Goal: Navigation & Orientation: Find specific page/section

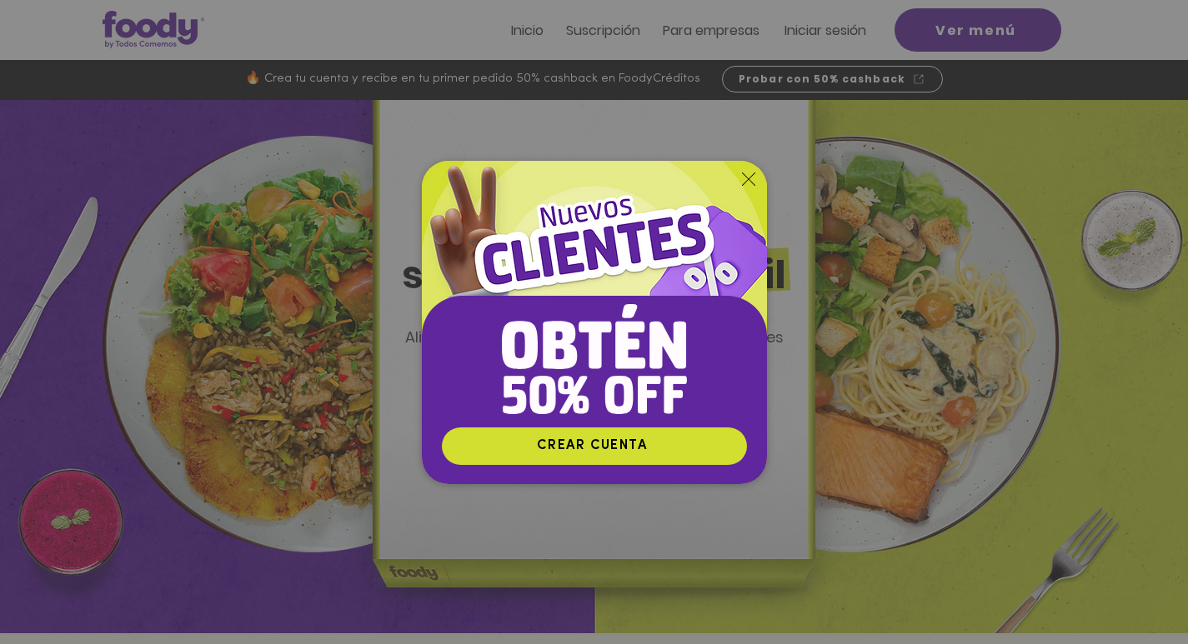
click at [751, 178] on icon "Volver al sitio" at bounding box center [748, 179] width 13 height 13
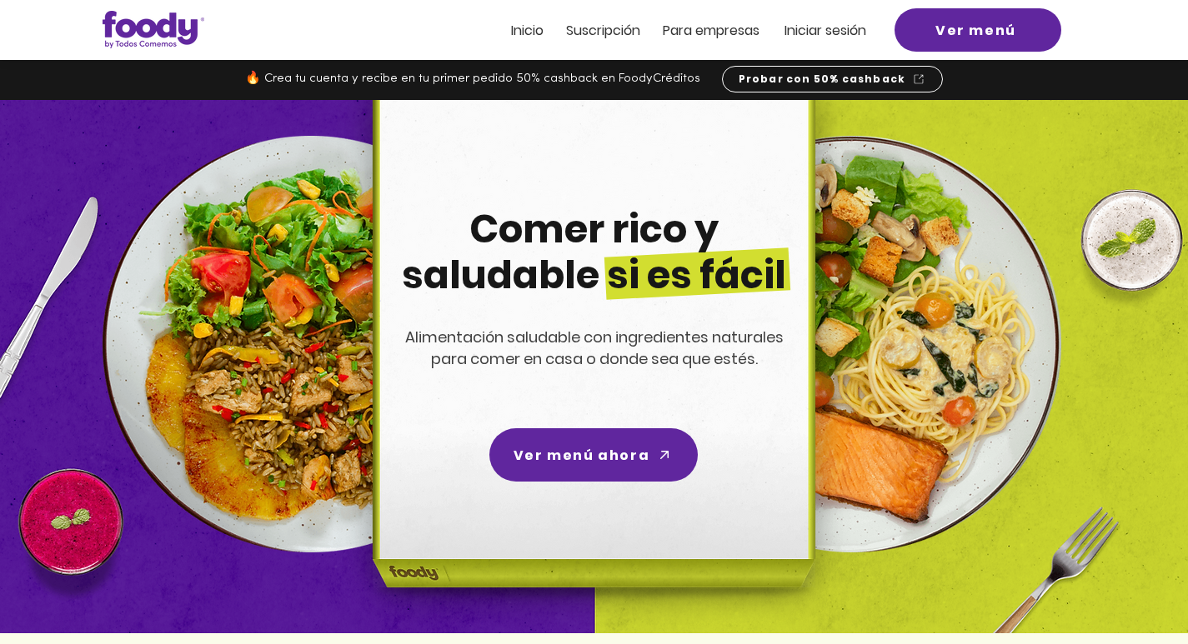
click at [516, 30] on span "Inicio" at bounding box center [527, 30] width 33 height 19
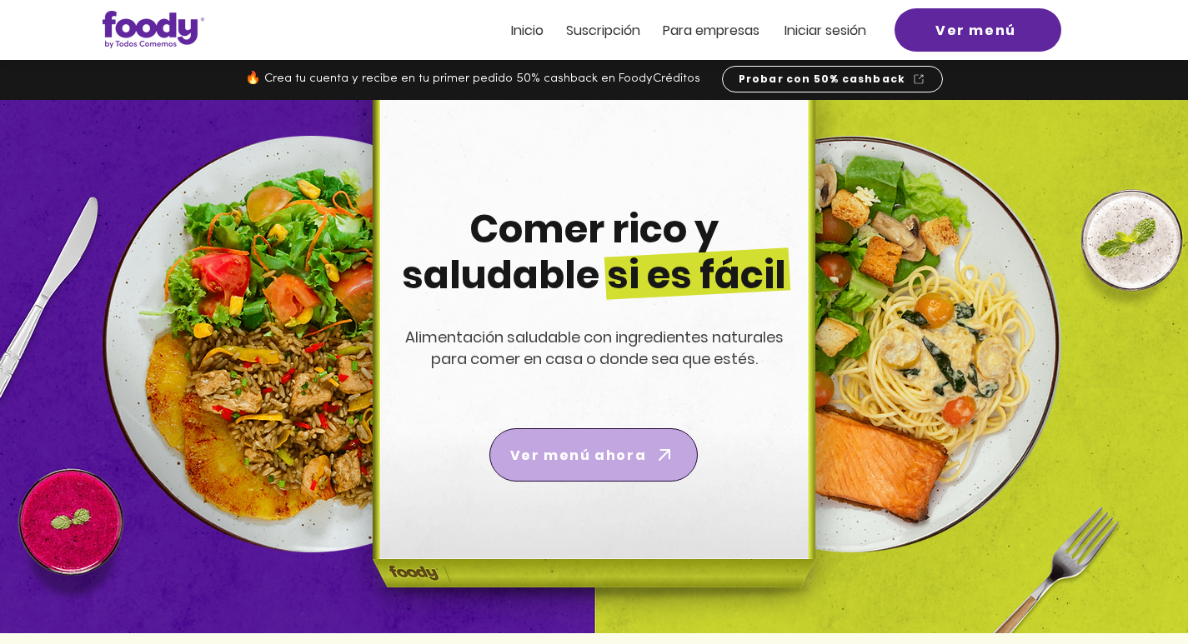
click at [583, 448] on span "Ver menú ahora" at bounding box center [578, 455] width 136 height 21
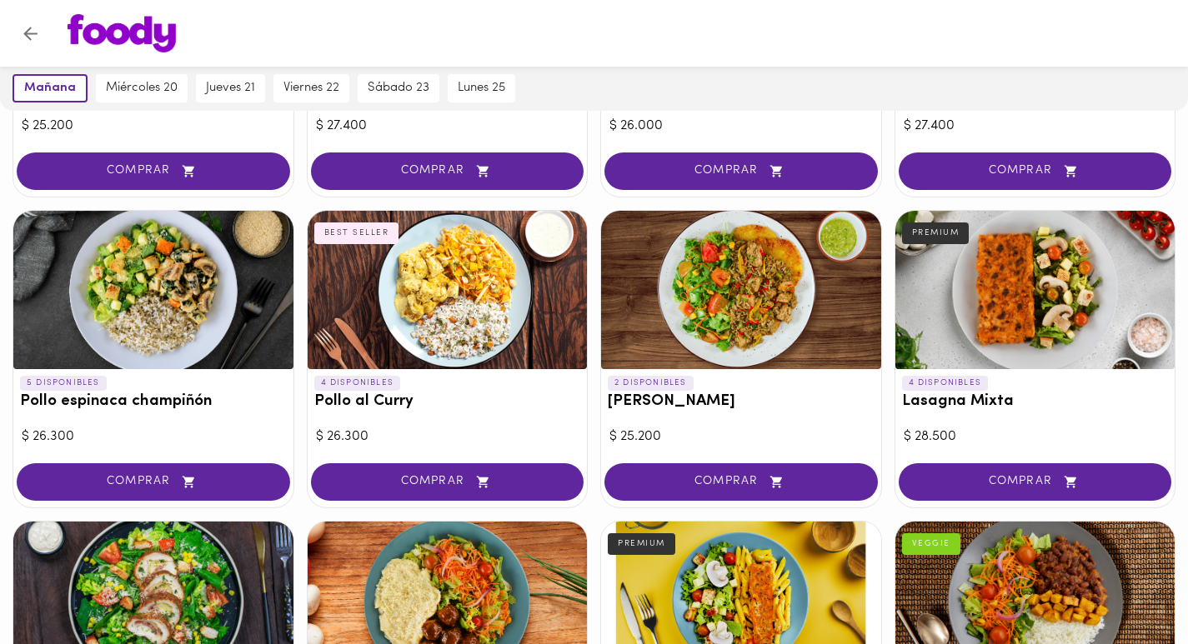
scroll to position [895, 0]
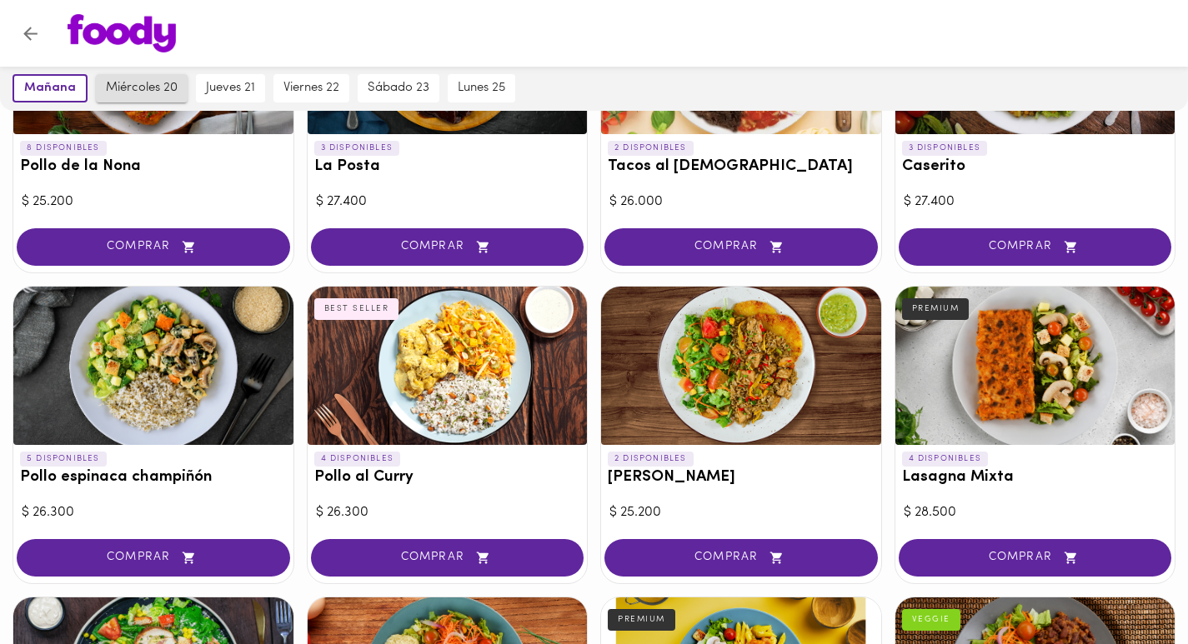
click at [141, 84] on span "miércoles 20" at bounding box center [142, 88] width 72 height 15
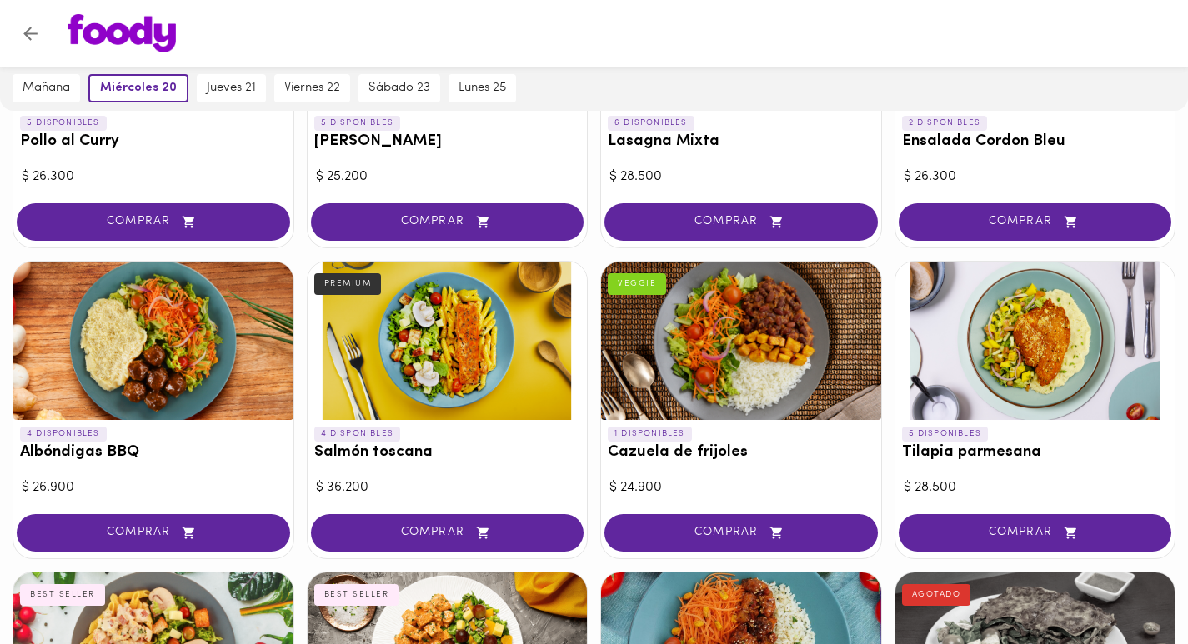
scroll to position [1250, 0]
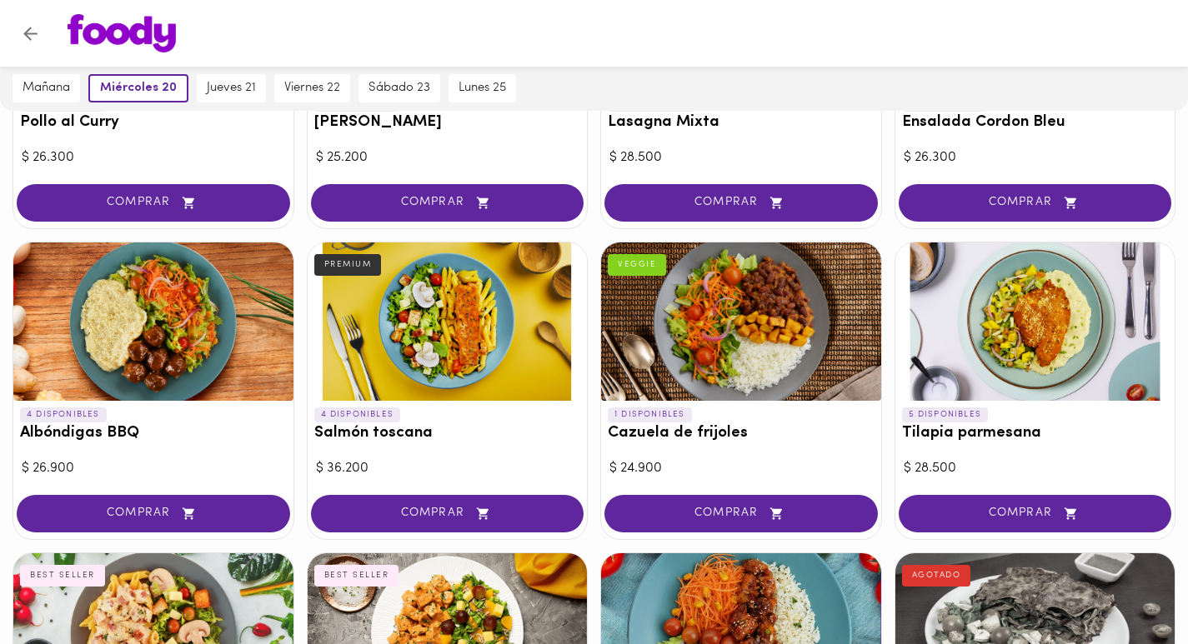
click at [33, 23] on icon "Volver" at bounding box center [30, 33] width 21 height 21
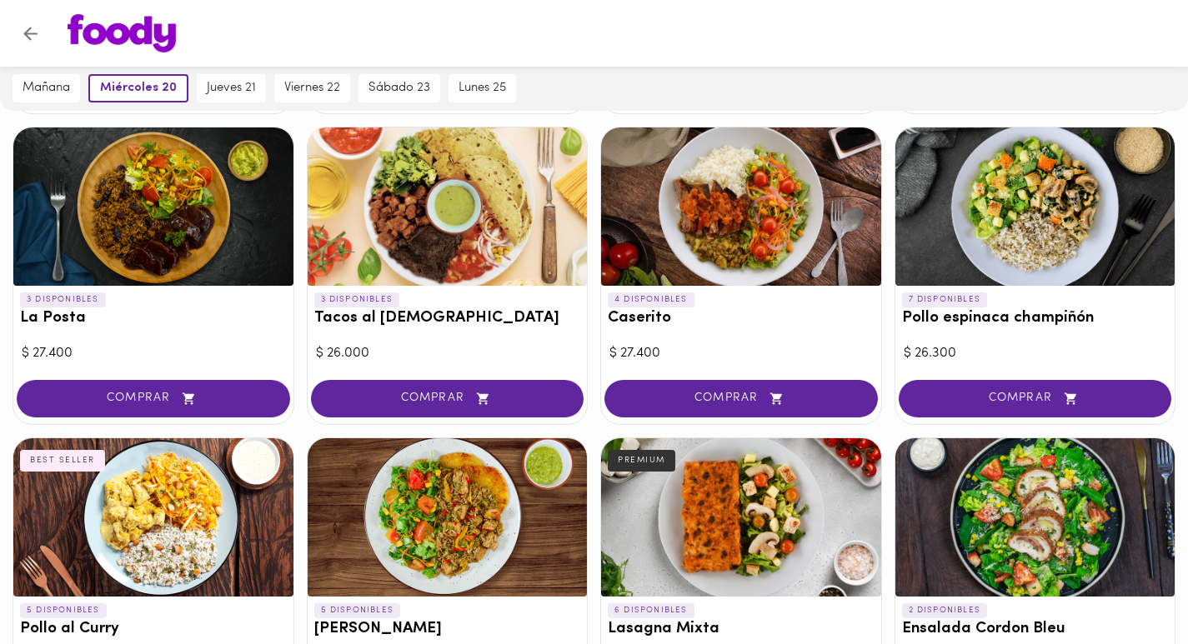
scroll to position [708, 0]
